Goal: Task Accomplishment & Management: Complete application form

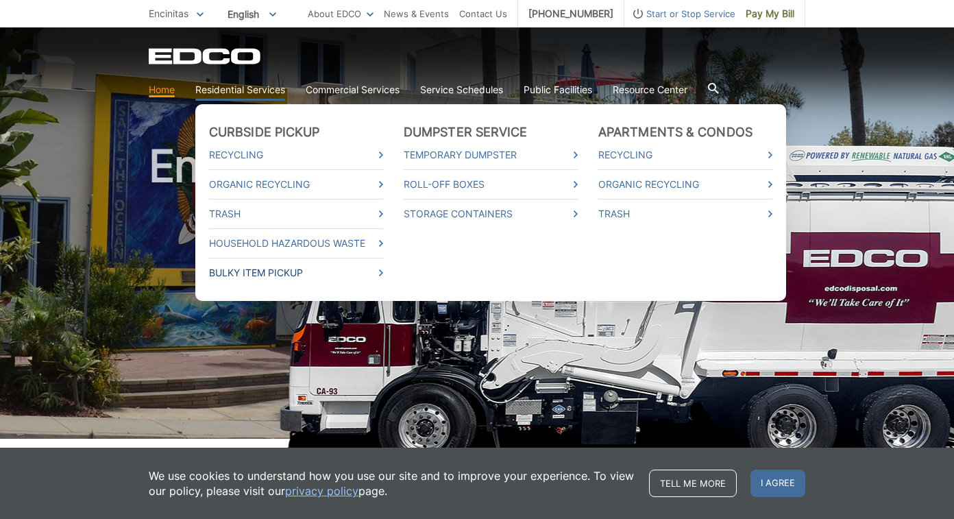
click at [352, 279] on link "Bulky Item Pickup" at bounding box center [296, 272] width 174 height 15
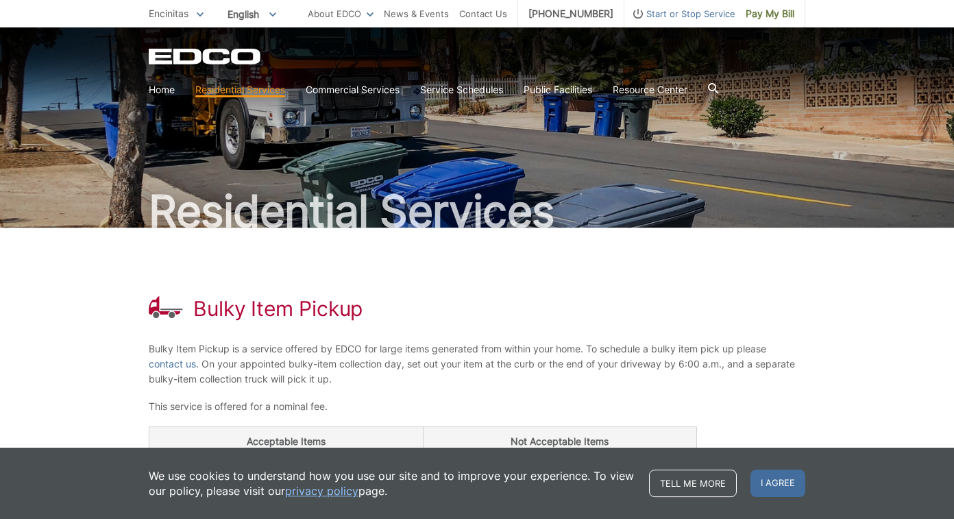
scroll to position [10, 0]
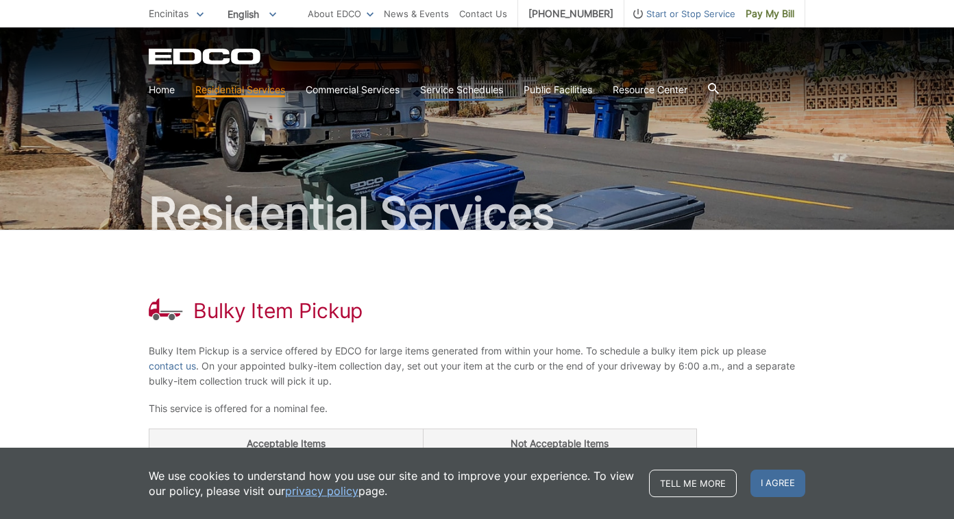
click at [457, 89] on link "Service Schedules" at bounding box center [461, 89] width 83 height 15
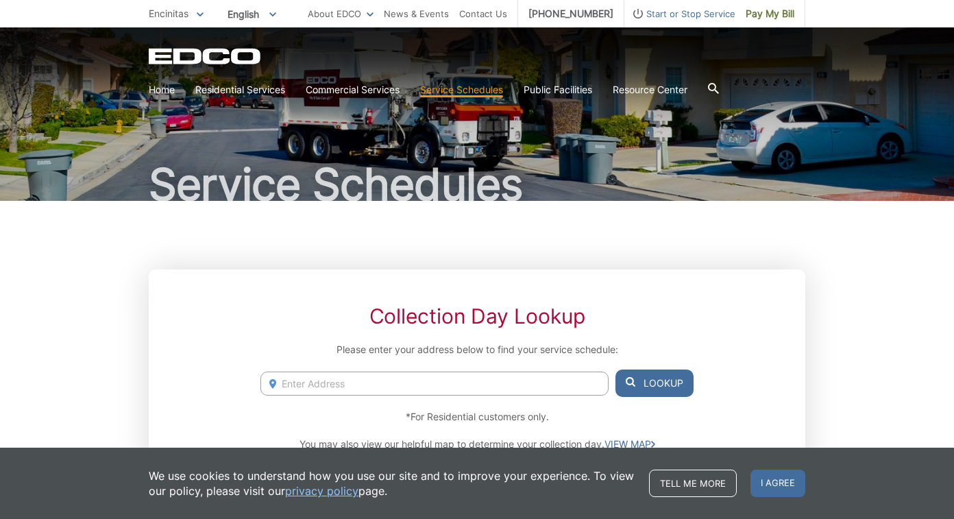
scroll to position [19, 0]
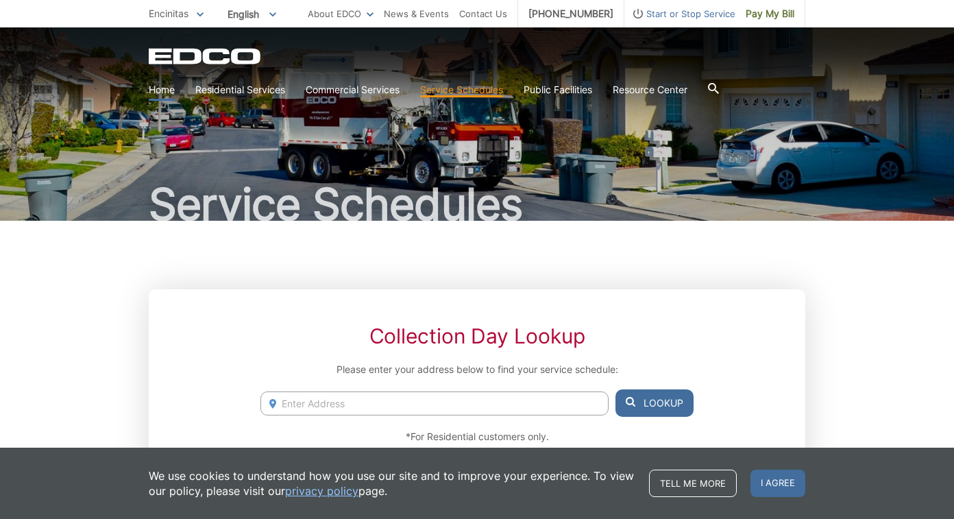
click at [167, 89] on link "Home" at bounding box center [162, 89] width 26 height 15
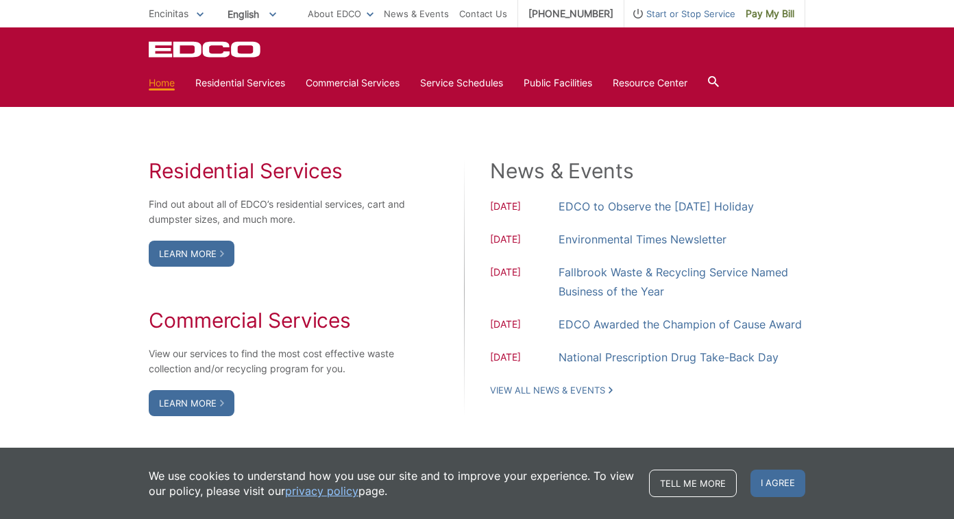
scroll to position [1080, 0]
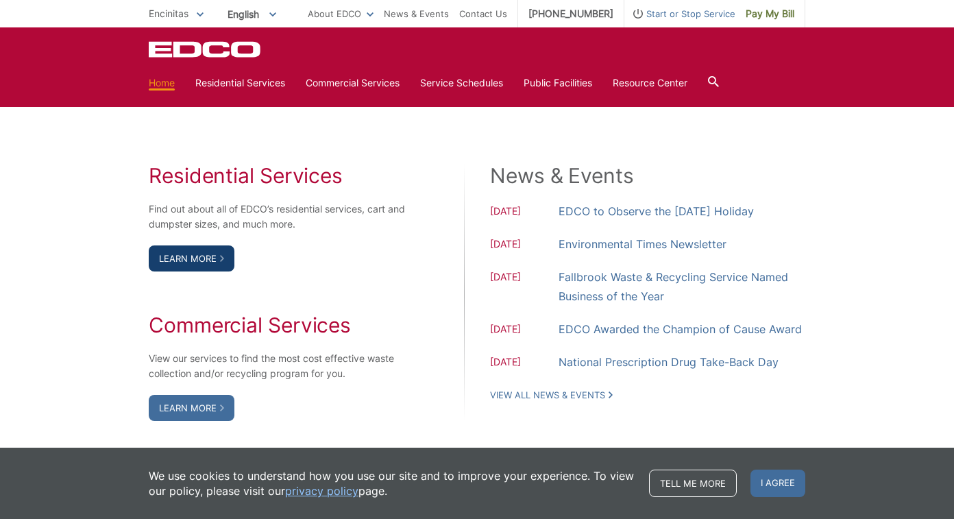
click at [187, 263] on link "Learn More" at bounding box center [192, 258] width 86 height 26
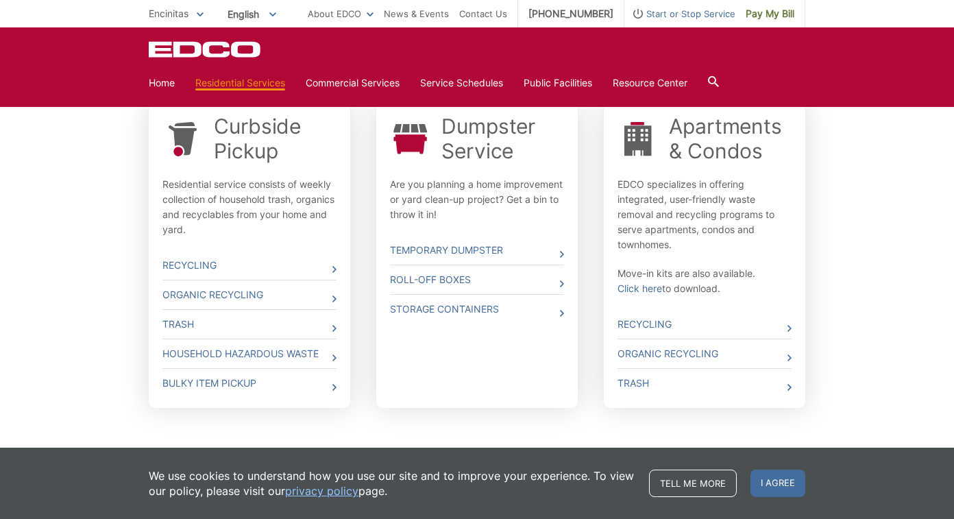
scroll to position [461, 0]
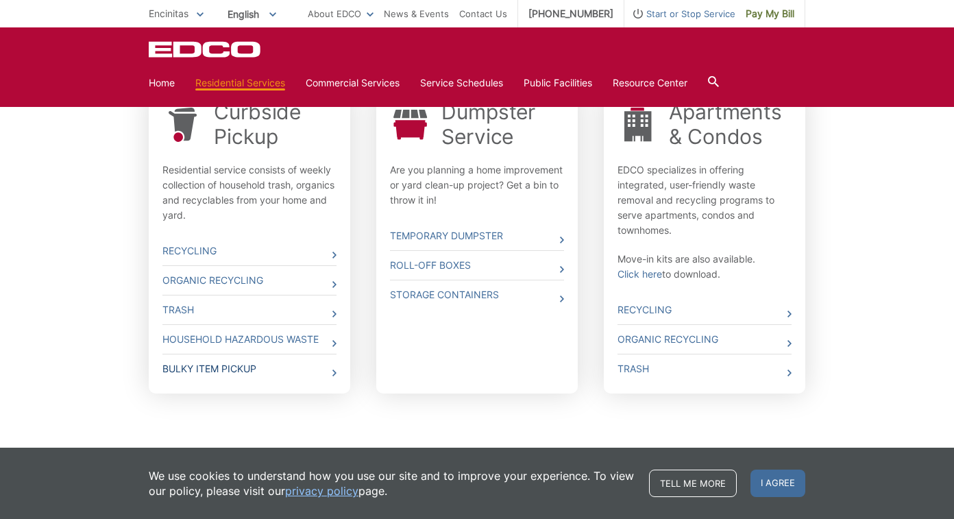
click at [258, 370] on link "Bulky Item Pickup" at bounding box center [249, 368] width 174 height 29
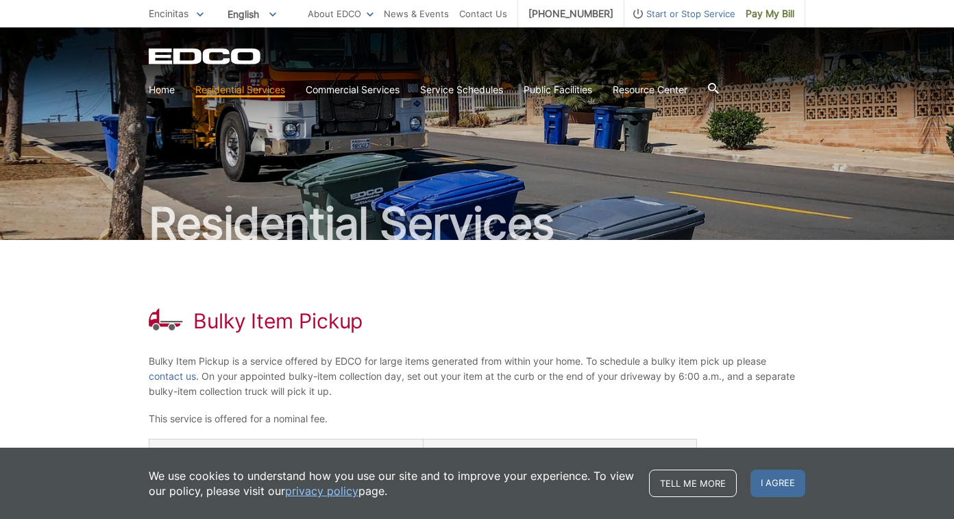
click at [352, 323] on h1 "Bulky Item Pickup" at bounding box center [277, 320] width 169 height 25
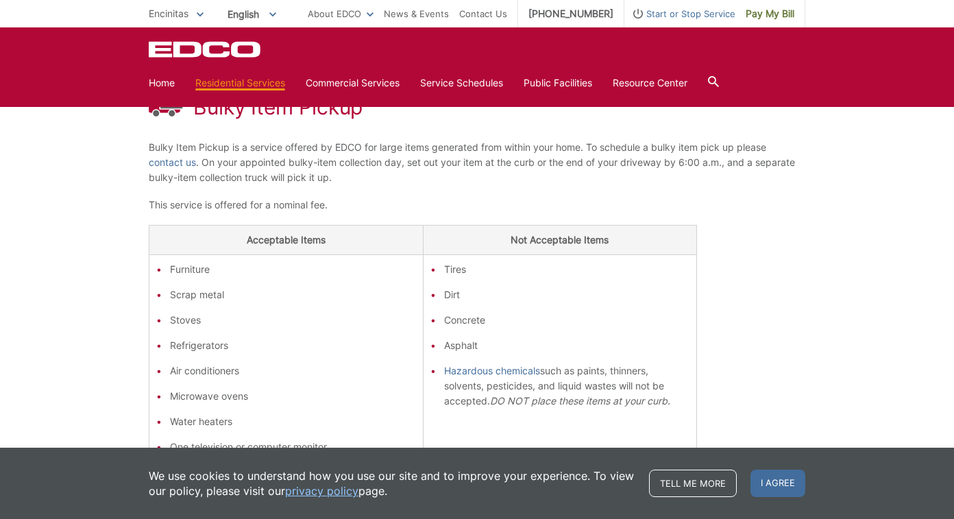
scroll to position [63, 0]
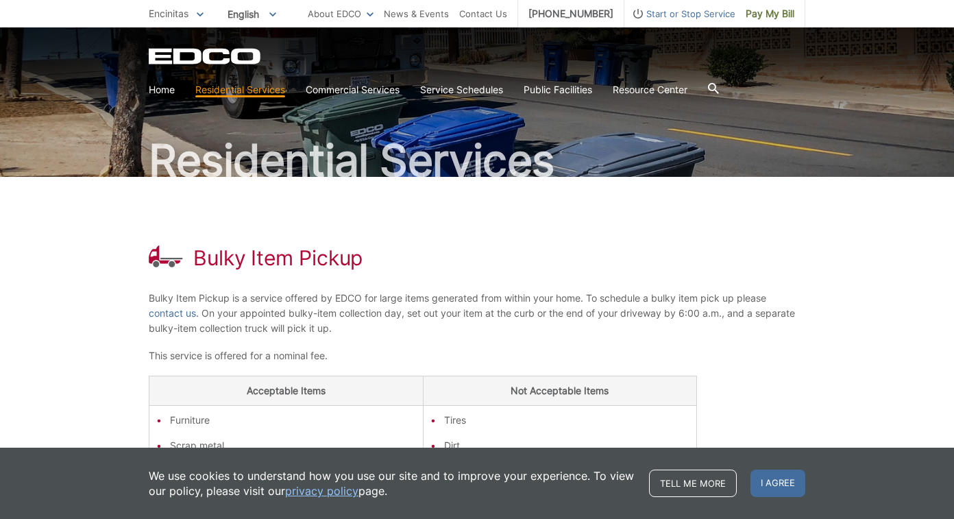
click at [167, 99] on section "Home Residential Services Curbside Pickup Recycling Organic Recycling Trash Hou…" at bounding box center [477, 90] width 657 height 26
click at [163, 86] on link "Home" at bounding box center [162, 89] width 26 height 15
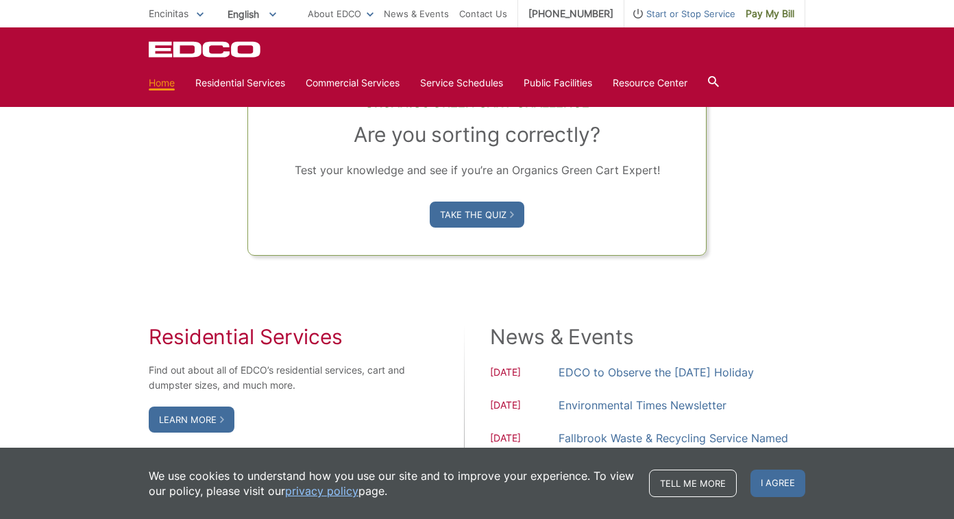
scroll to position [784, 0]
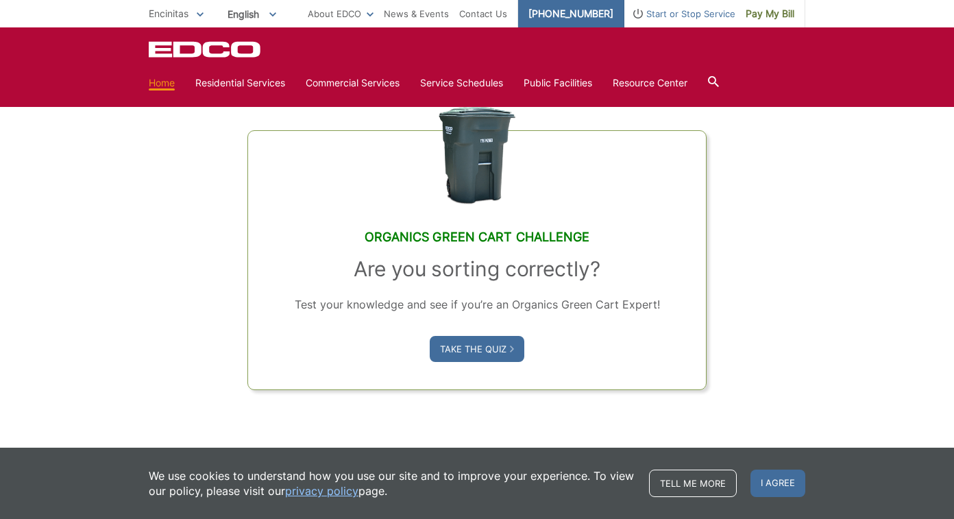
click at [565, 19] on link "[PHONE_NUMBER]" at bounding box center [571, 13] width 106 height 27
click at [193, 53] on icon "EDCO Logo" at bounding box center [206, 49] width 114 height 16
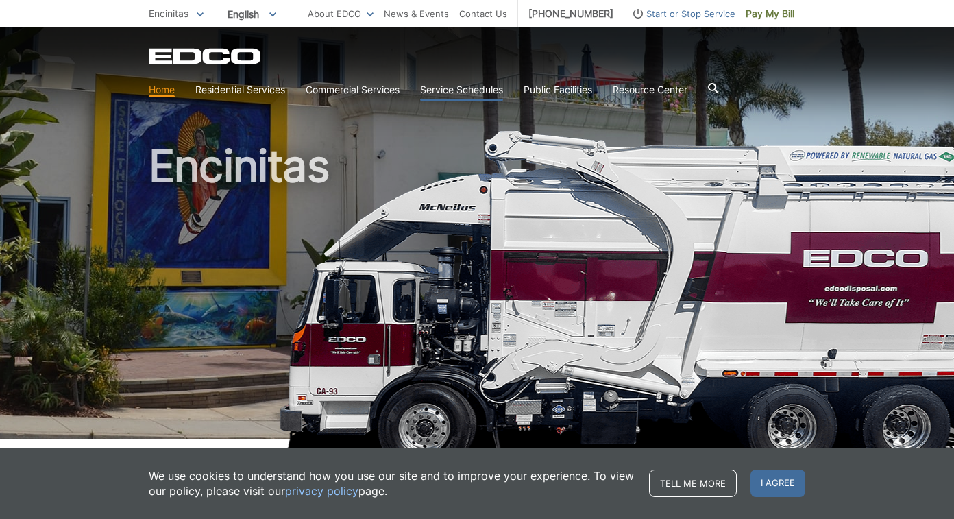
click at [453, 93] on link "Service Schedules" at bounding box center [461, 89] width 83 height 15
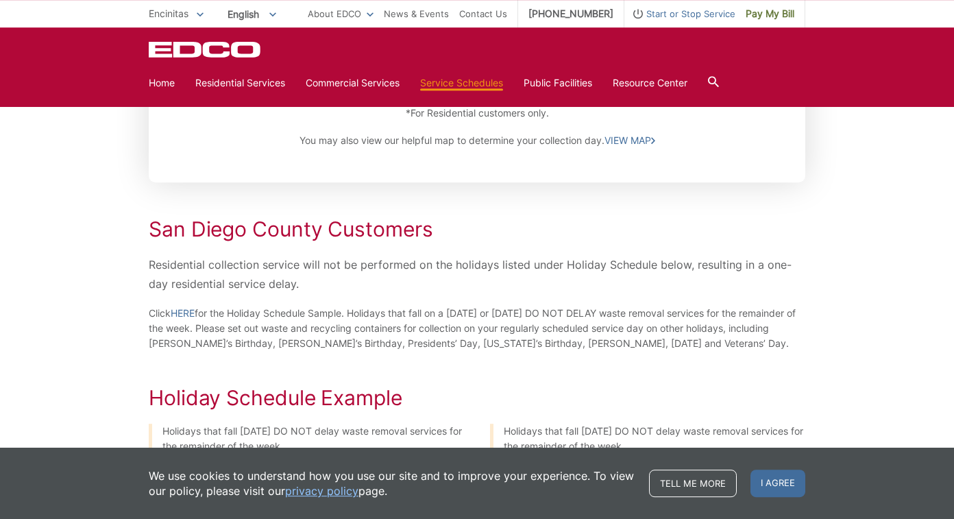
scroll to position [112, 0]
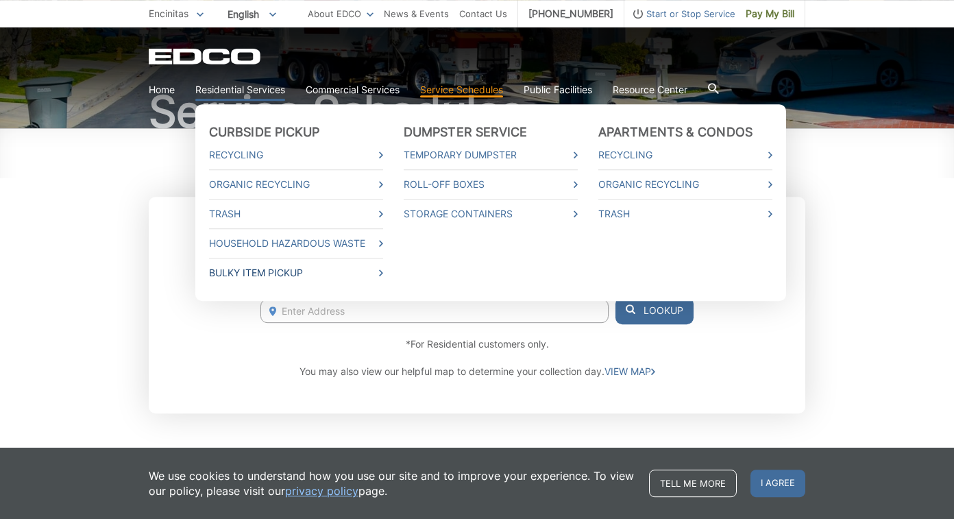
click at [280, 275] on link "Bulky Item Pickup" at bounding box center [296, 272] width 174 height 15
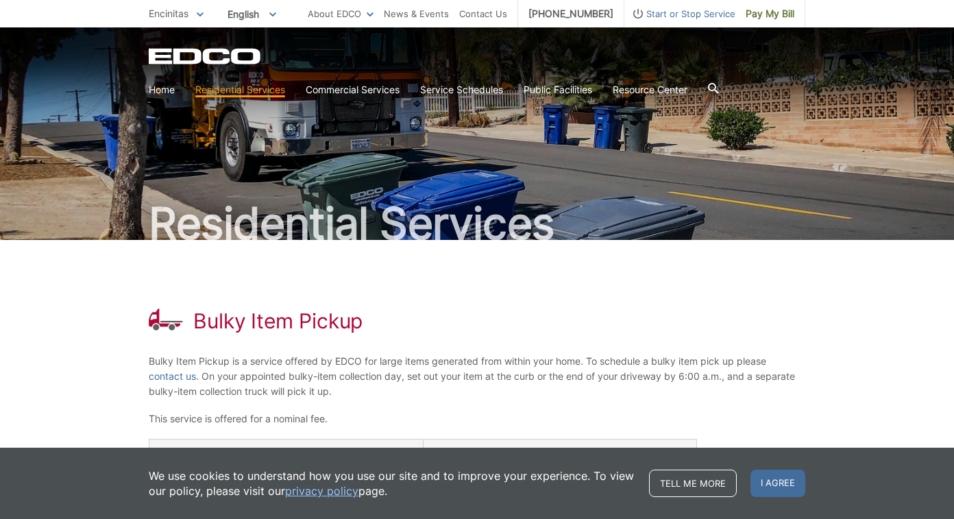
click at [235, 313] on h1 "Bulky Item Pickup" at bounding box center [277, 320] width 169 height 25
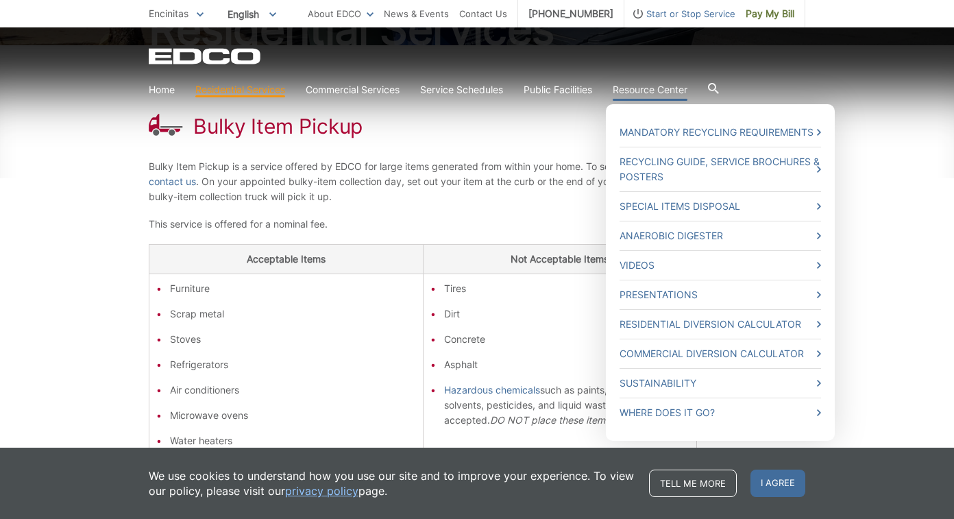
scroll to position [256, 0]
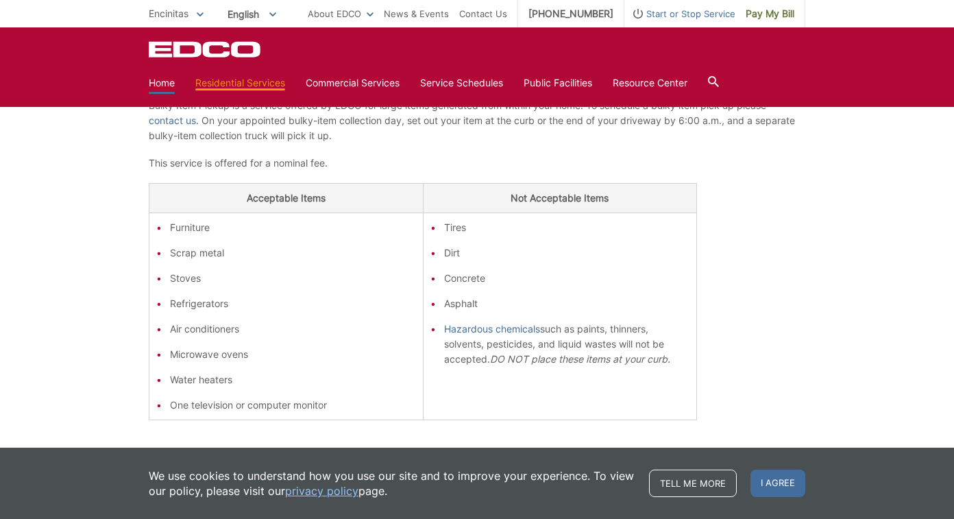
click at [171, 84] on link "Home" at bounding box center [162, 82] width 26 height 15
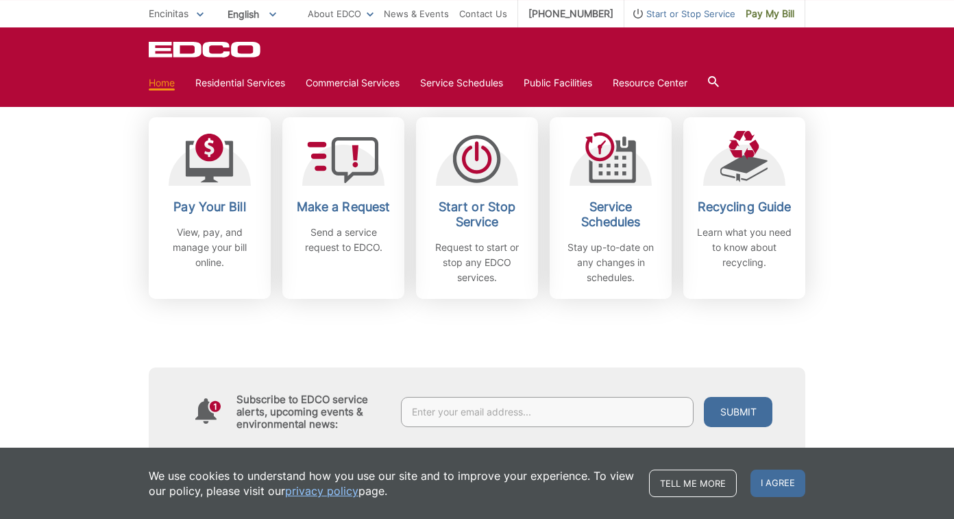
scroll to position [381, 0]
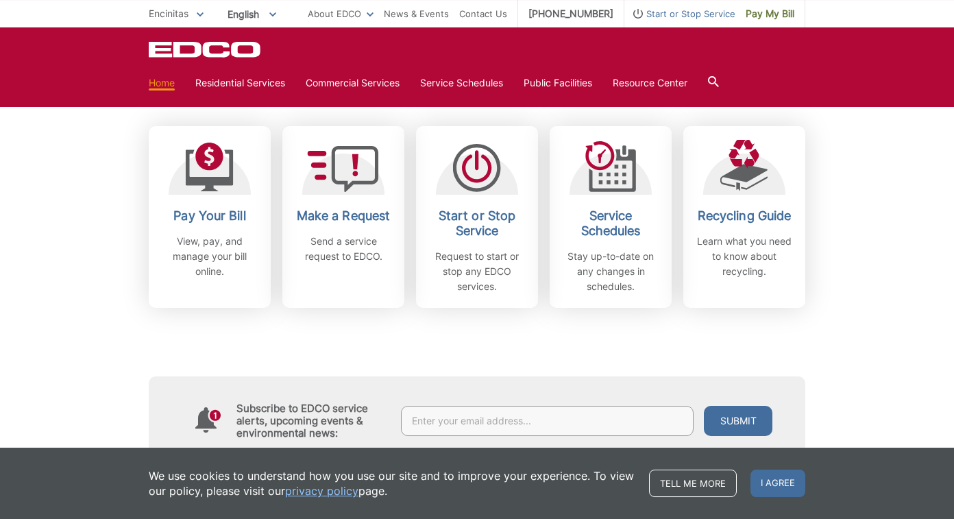
click at [346, 253] on p "Send a service request to EDCO." at bounding box center [343, 249] width 101 height 30
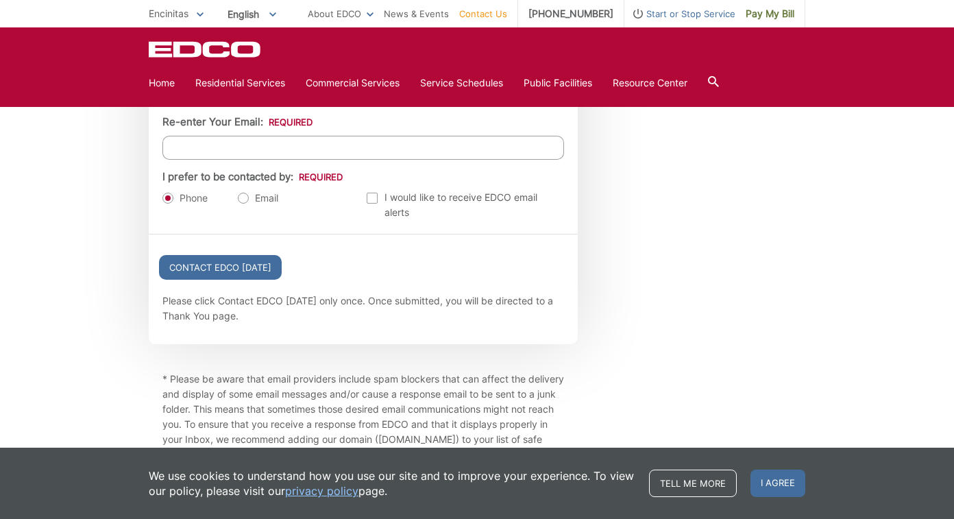
scroll to position [1564, 0]
click at [270, 269] on input "Contact EDCO [DATE]" at bounding box center [220, 268] width 123 height 25
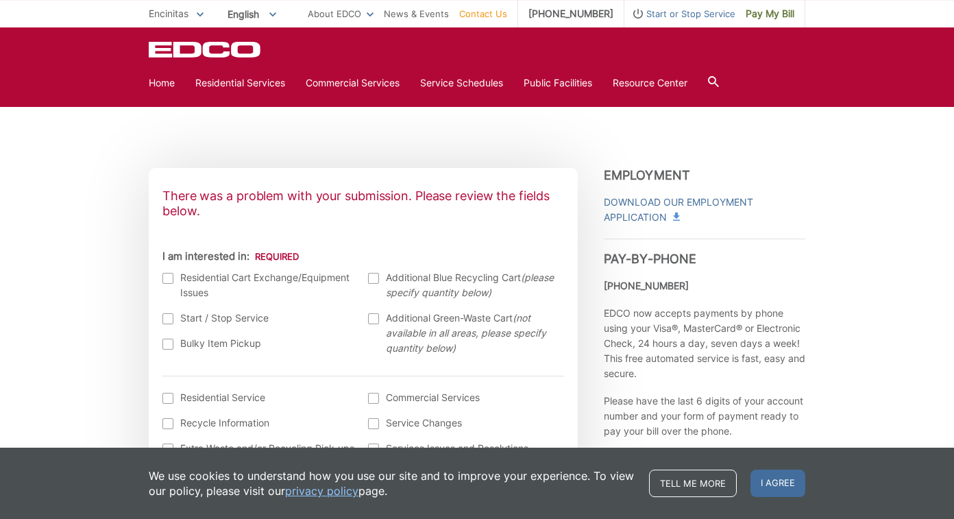
scroll to position [362, 0]
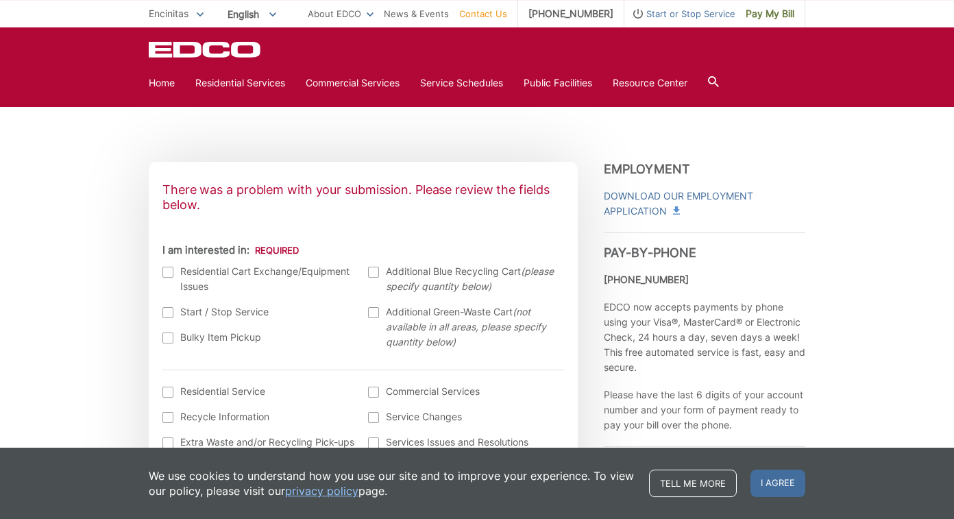
click at [166, 338] on div at bounding box center [167, 337] width 11 height 11
click at [0, 0] on input "Bulky Item Pickup" at bounding box center [0, 0] width 0 height 0
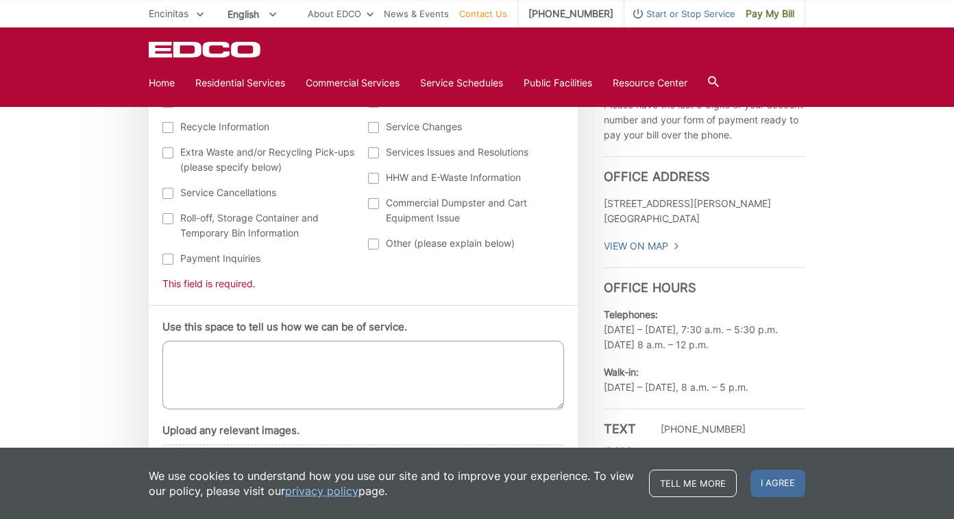
scroll to position [653, 0]
click at [337, 369] on textarea "Use this space to tell us how we can be of service." at bounding box center [363, 373] width 402 height 69
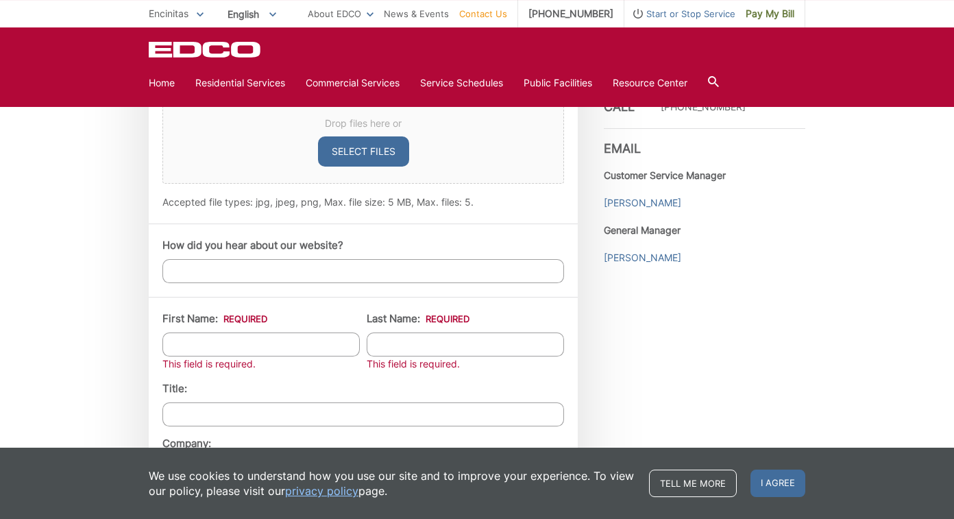
scroll to position [1000, 0]
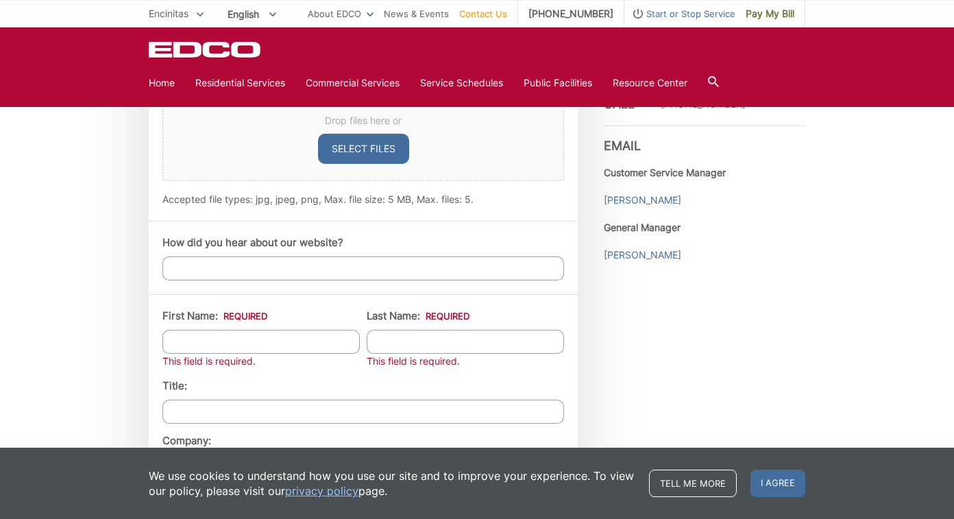
type textarea "Pick up needed for a twin size box spring bed."
click at [368, 269] on input "How did you hear about our website?" at bounding box center [363, 268] width 402 height 24
type input "Searched on line."
click at [332, 338] on input "First Name: *" at bounding box center [260, 342] width 197 height 24
type input "Susanne"
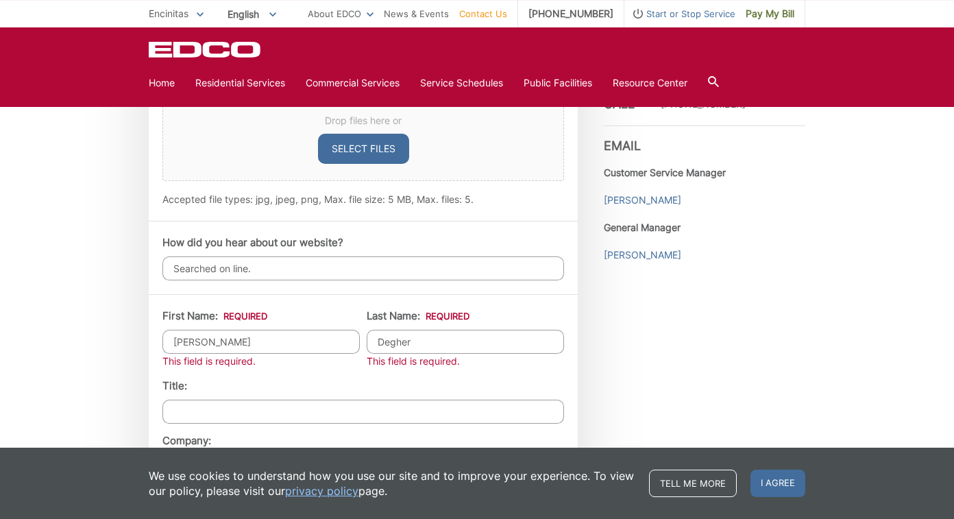
type input "Degher"
click at [265, 404] on input "Title:" at bounding box center [363, 412] width 402 height 24
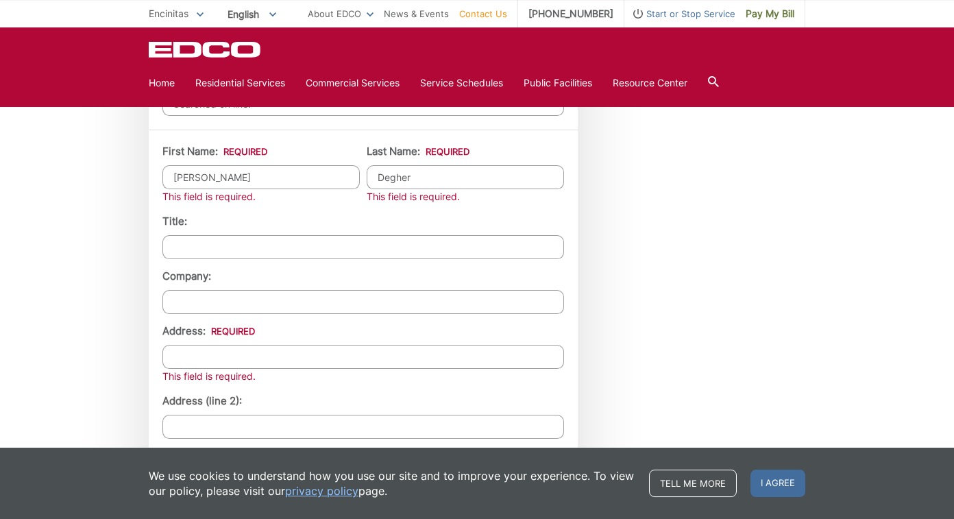
scroll to position [1181, 0]
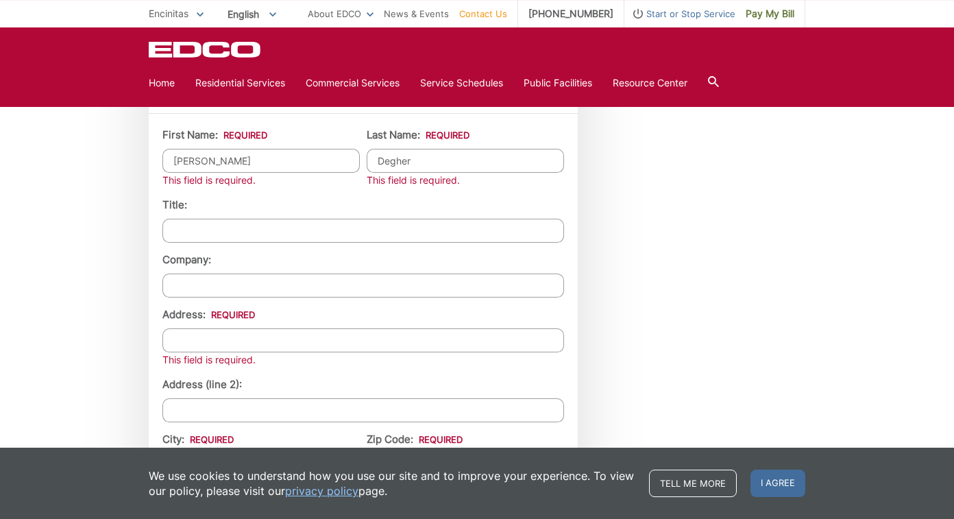
click at [256, 341] on input "Address: *" at bounding box center [363, 340] width 402 height 24
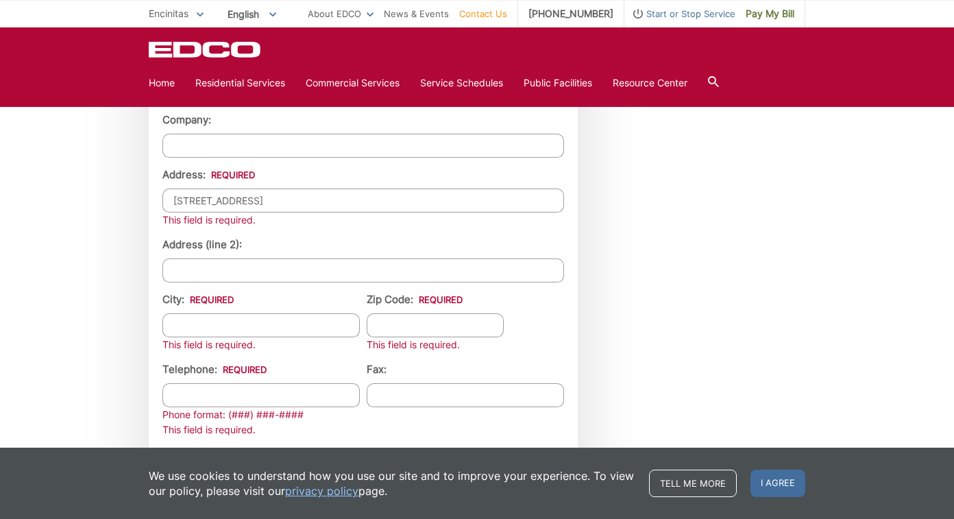
type input "1323 Hygeia Ave"
click at [278, 324] on input "City: *" at bounding box center [260, 325] width 197 height 24
type input "Encinitas"
click at [385, 339] on div "This field is required." at bounding box center [435, 344] width 137 height 15
click at [401, 326] on input "Zip Code: *" at bounding box center [435, 325] width 137 height 24
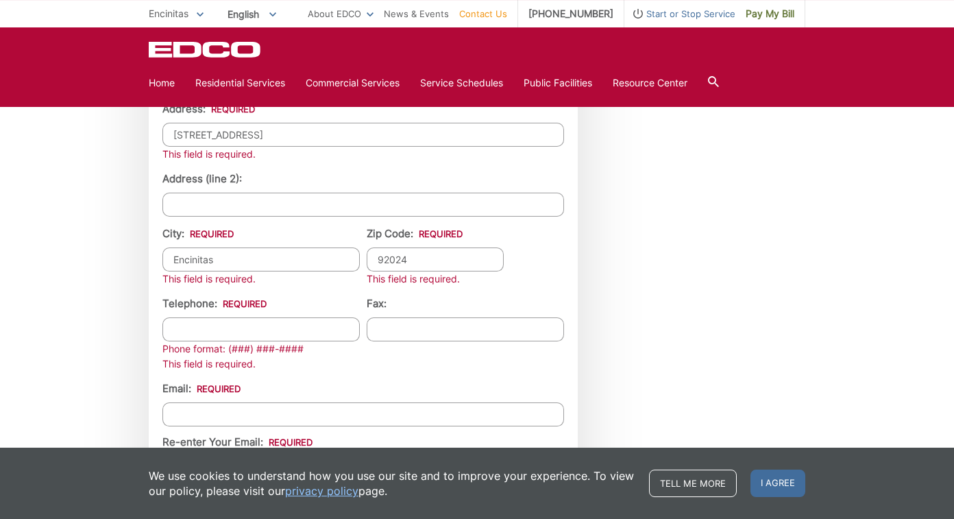
scroll to position [1390, 0]
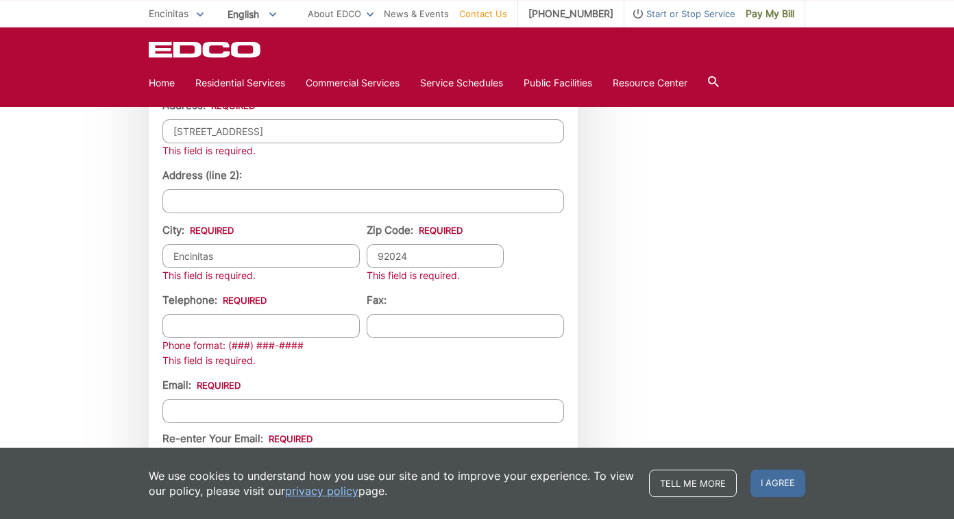
type input "92024"
click at [337, 329] on input "(___) ___-____" at bounding box center [260, 326] width 197 height 24
type input "(619) 788-2870"
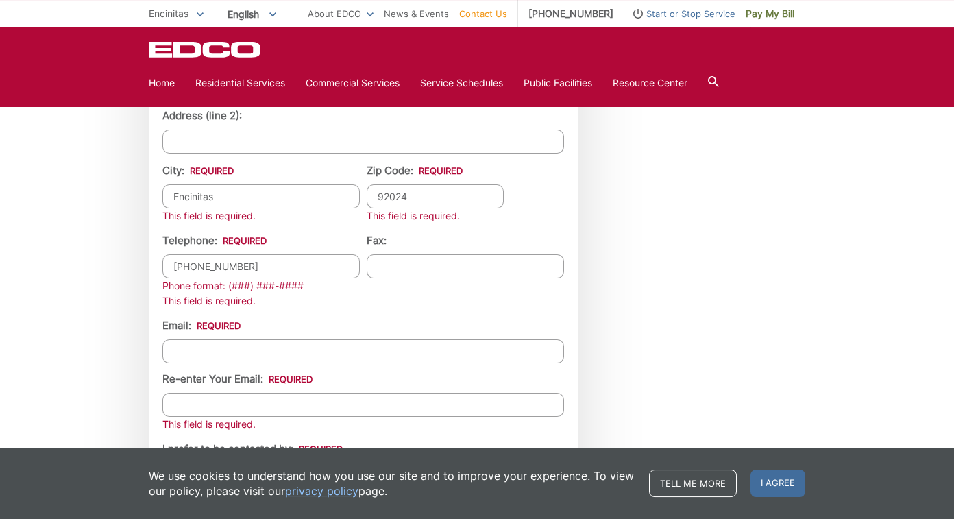
scroll to position [1451, 0]
click at [282, 350] on input "Email *" at bounding box center [363, 350] width 402 height 24
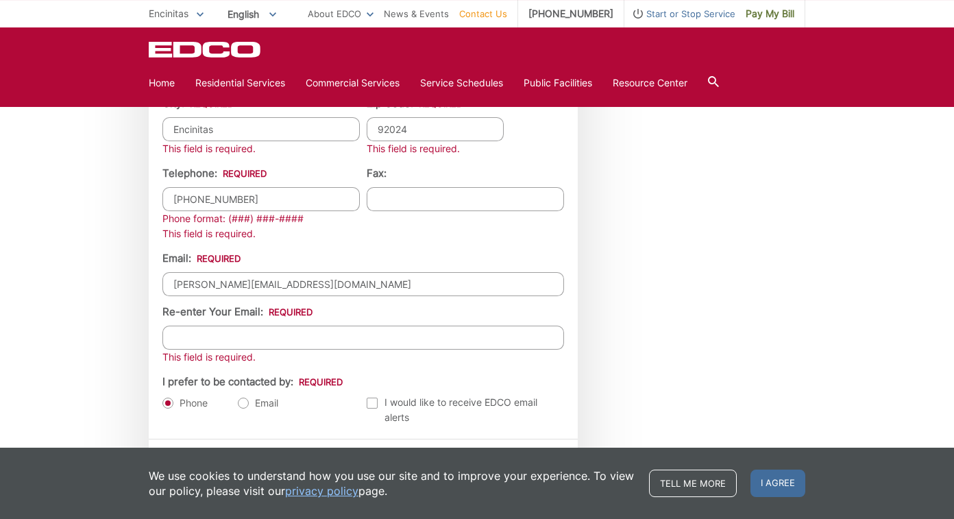
scroll to position [1523, 0]
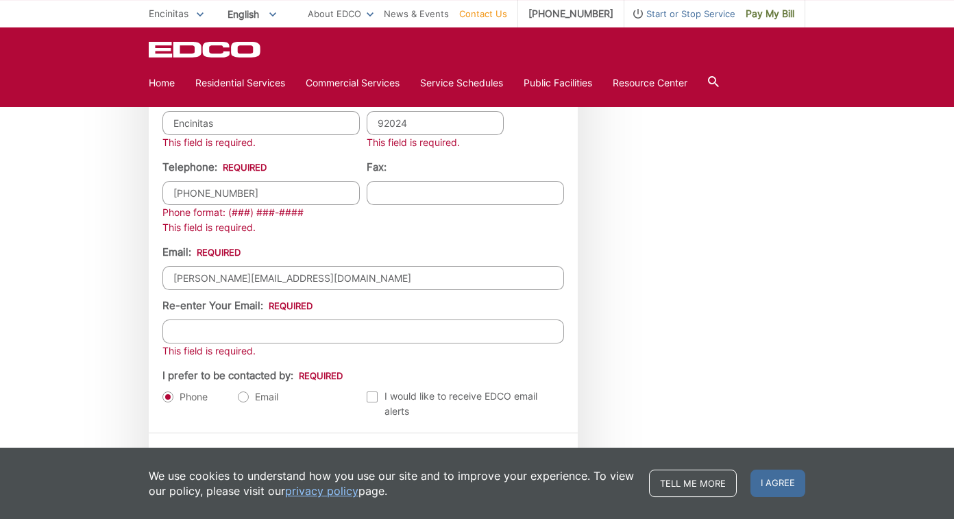
type input "susanne.degher@gmail.com"
click at [324, 337] on input "Re-enter Your Email:" at bounding box center [363, 331] width 402 height 24
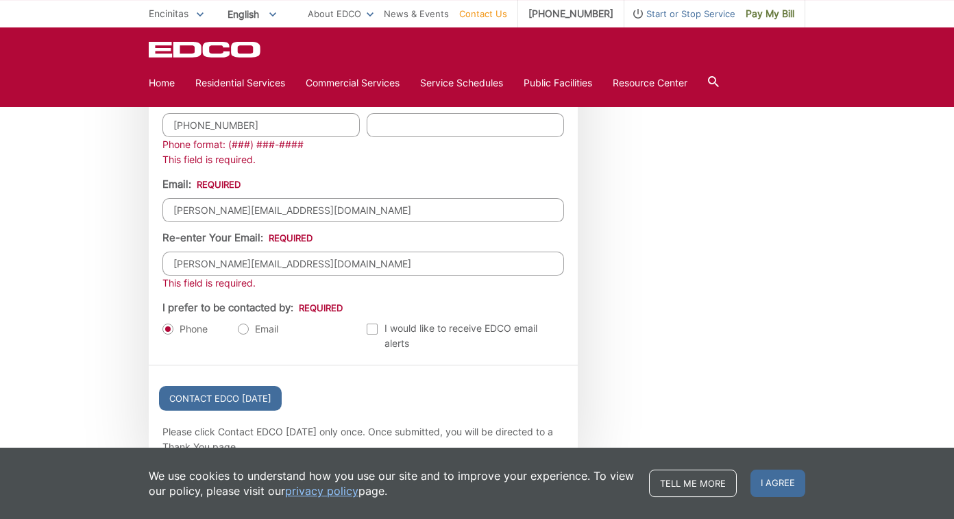
scroll to position [1594, 0]
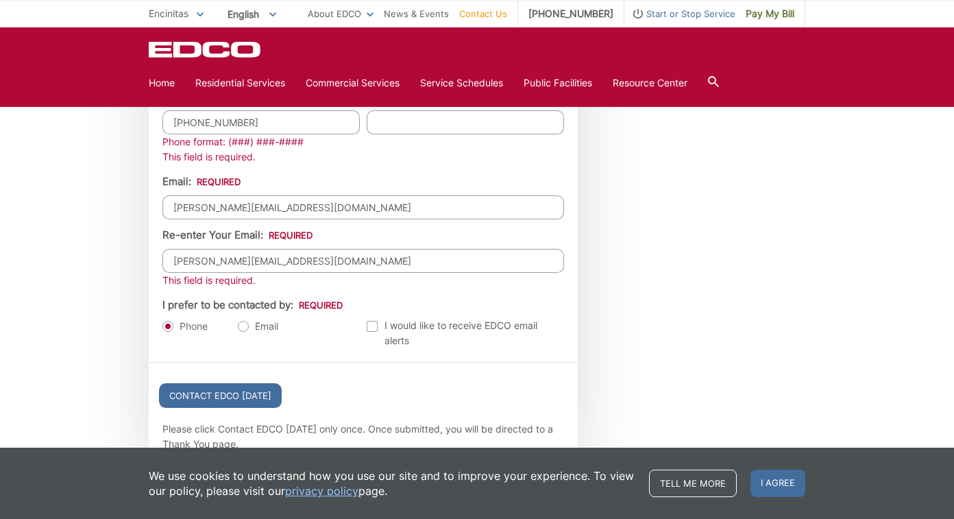
type input "susanne.degher@gmail.com"
click at [245, 329] on label "Email" at bounding box center [258, 326] width 40 height 14
radio input "true"
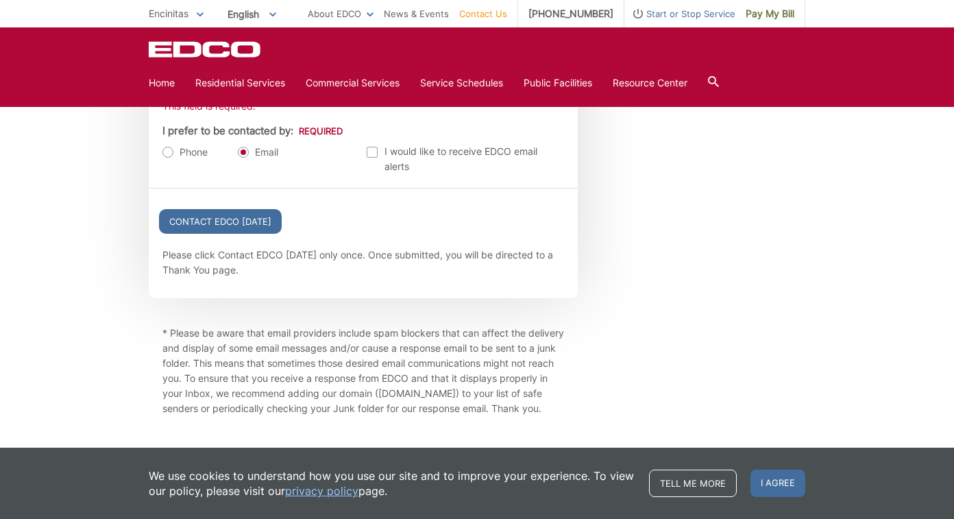
scroll to position [1729, 0]
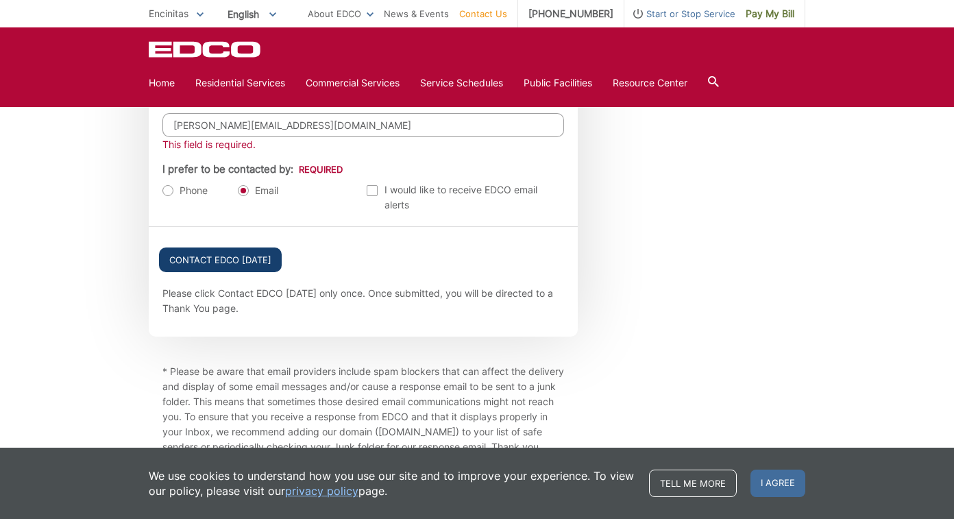
click at [230, 264] on input "Contact EDCO Today" at bounding box center [220, 259] width 123 height 25
